Goal: Transaction & Acquisition: Purchase product/service

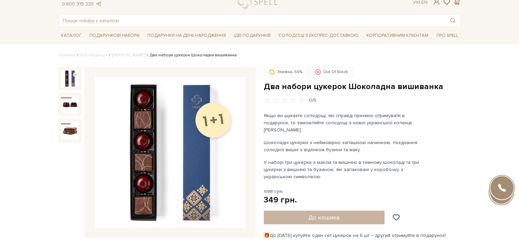
scroll to position [136, 0]
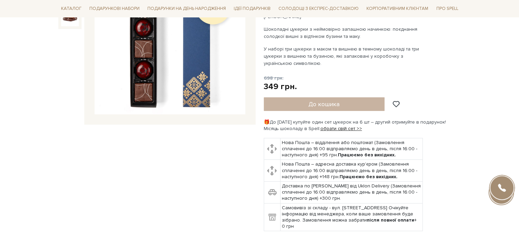
click at [325, 100] on div "До кошика" at bounding box center [335, 104] width 143 height 14
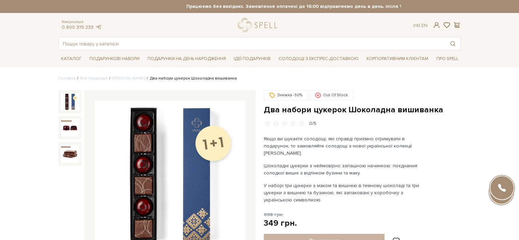
scroll to position [34, 0]
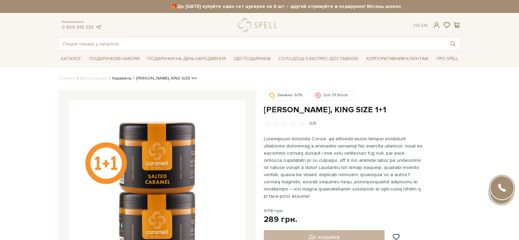
click at [115, 77] on link "Карамель" at bounding box center [121, 78] width 19 height 5
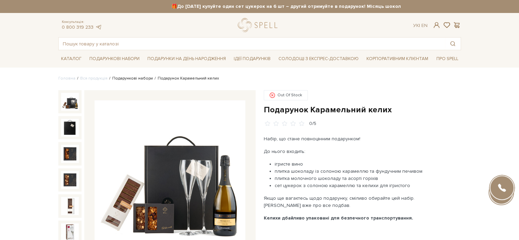
click at [135, 78] on link "Подарункові набори" at bounding box center [132, 78] width 41 height 5
